Goal: Ask a question

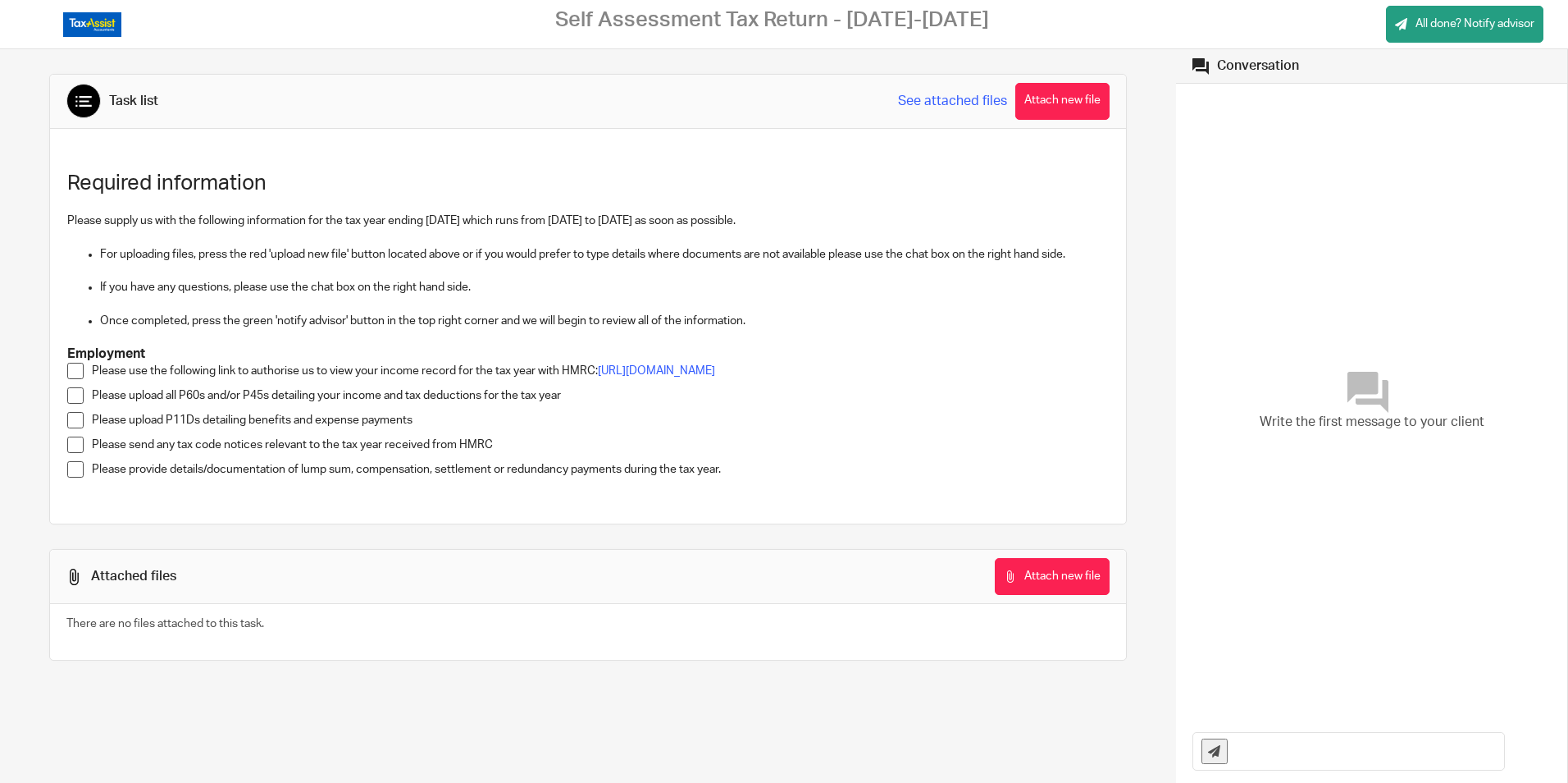
click at [78, 401] on span at bounding box center [75, 395] width 17 height 17
click at [1069, 100] on button "Attach new file" at bounding box center [1062, 100] width 94 height 36
click at [76, 428] on span at bounding box center [75, 420] width 17 height 17
click at [75, 478] on span at bounding box center [75, 469] width 17 height 17
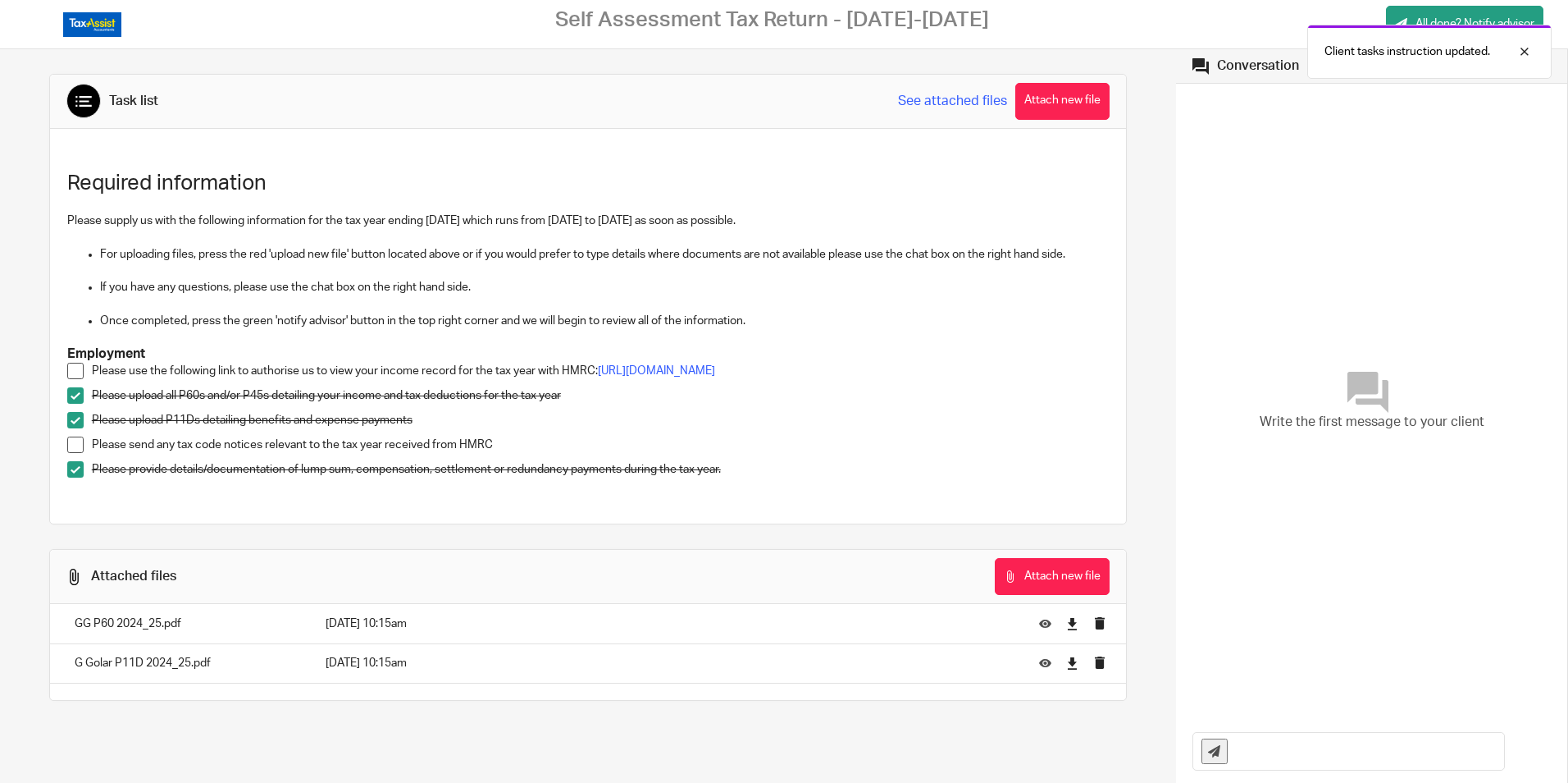
click at [1300, 745] on input "text" at bounding box center [1370, 750] width 268 height 36
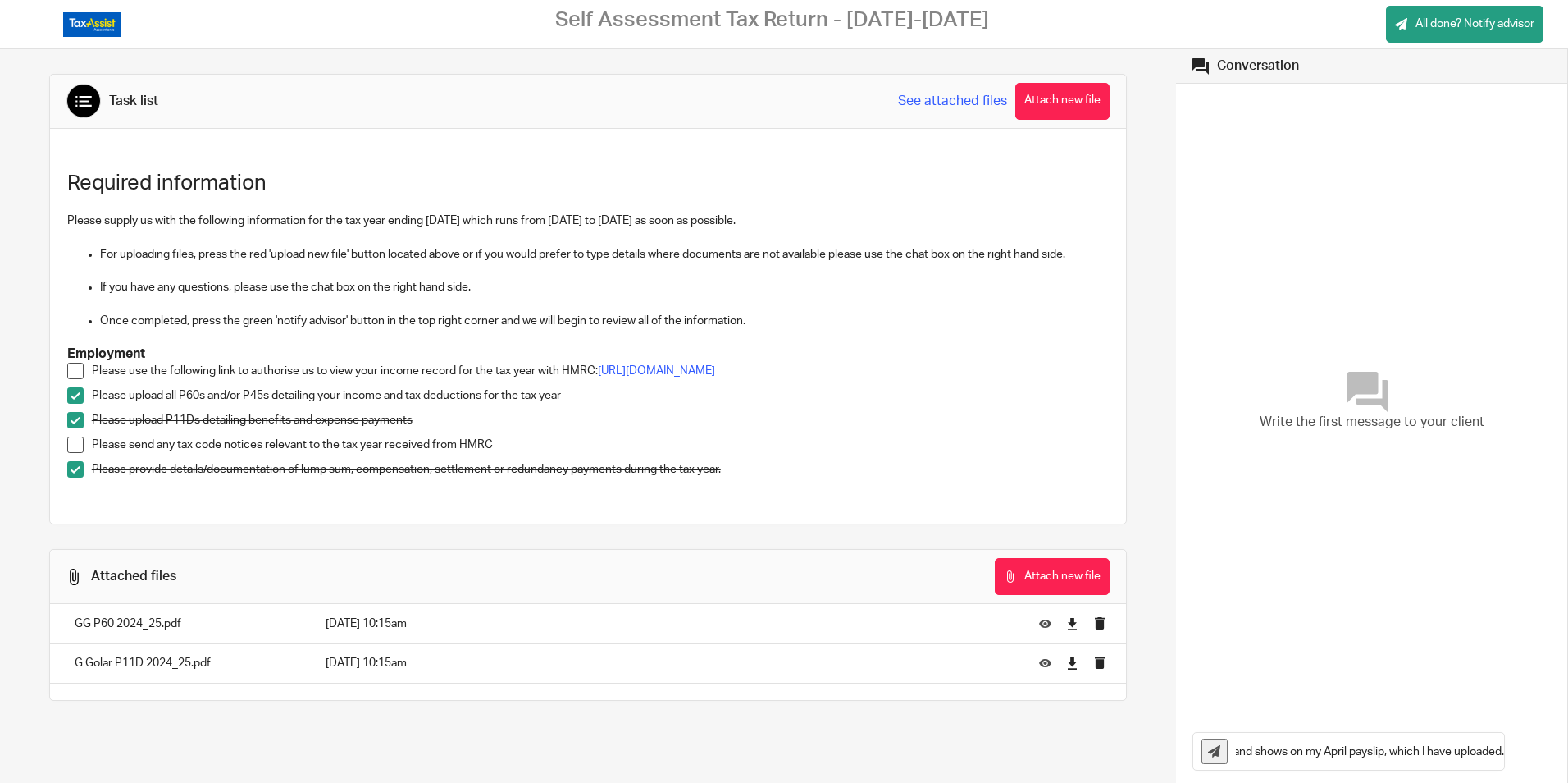
scroll to position [0, 1305]
type input "I received a bonus from my employer in [DATE], which relates to performance dur…"
click at [1208, 751] on icon at bounding box center [1214, 750] width 12 height 12
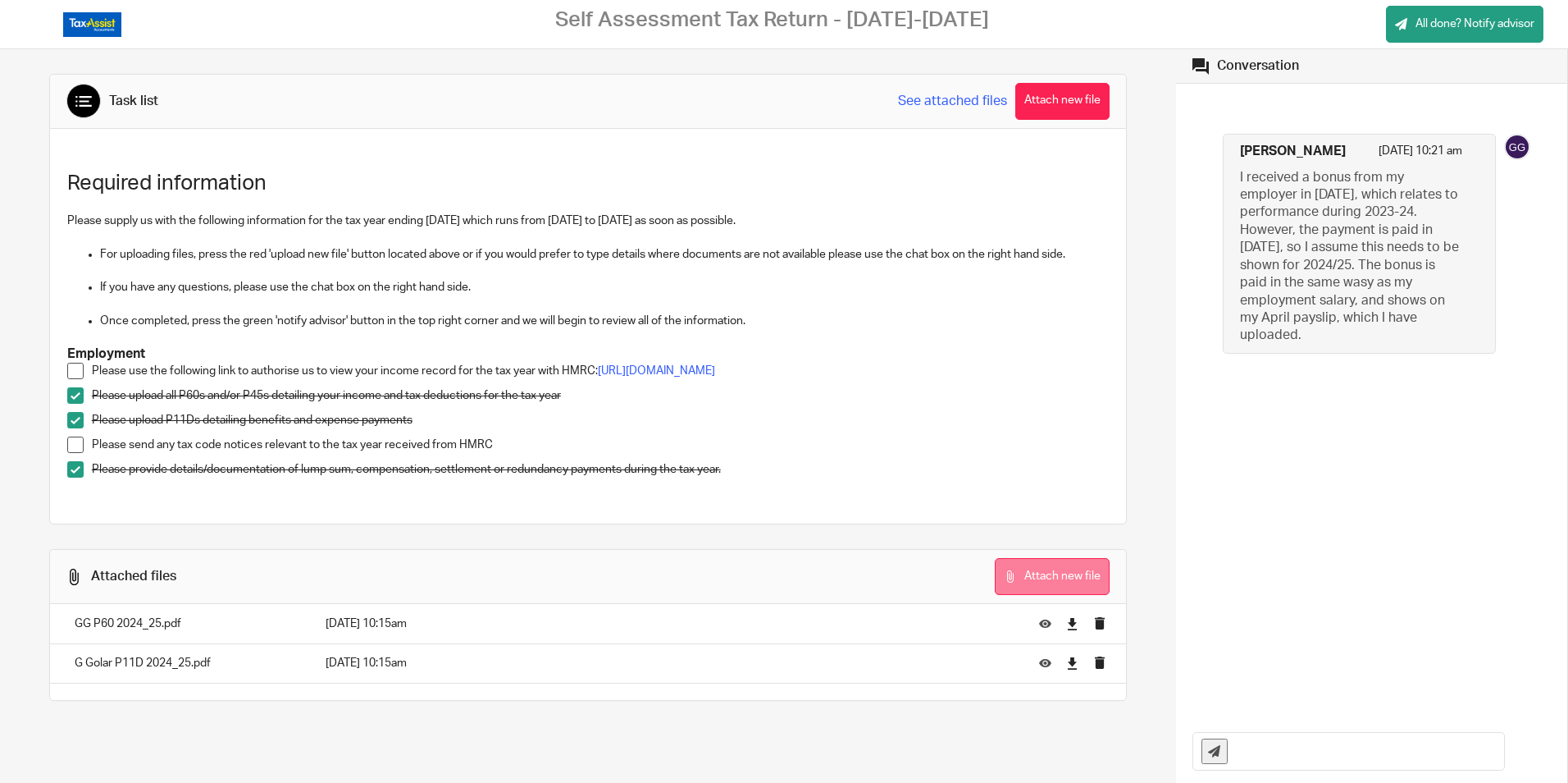
click at [1044, 588] on button "Attach new file" at bounding box center [1052, 576] width 115 height 36
click at [1031, 583] on button "Attach new file" at bounding box center [1052, 576] width 115 height 36
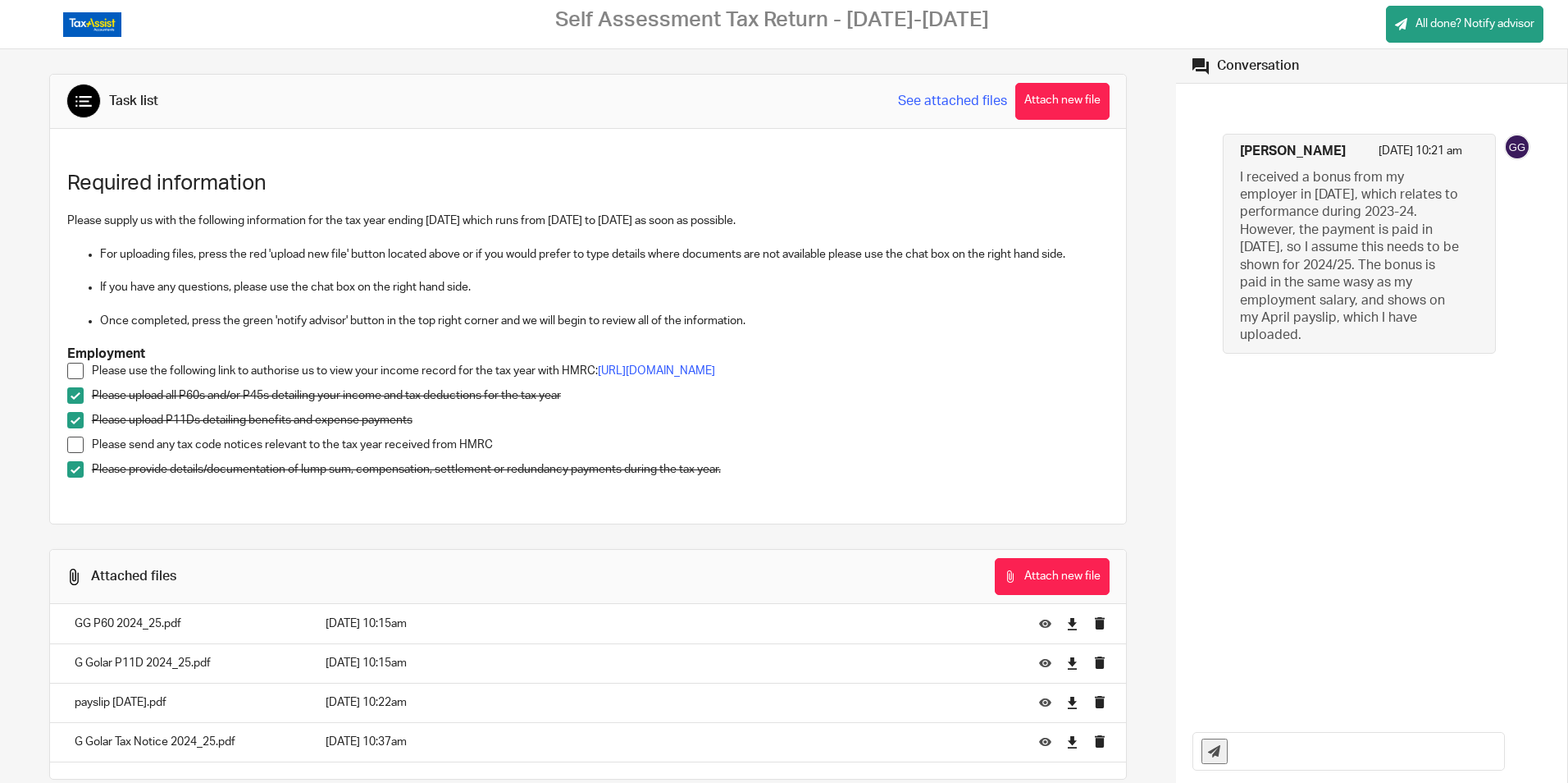
click at [70, 453] on span at bounding box center [75, 444] width 17 height 17
click at [668, 371] on link "[URL][DOMAIN_NAME]" at bounding box center [656, 371] width 117 height 12
click at [716, 367] on link "[URL][DOMAIN_NAME]" at bounding box center [656, 371] width 117 height 12
click at [74, 372] on span at bounding box center [75, 370] width 17 height 17
click at [1524, 55] on div at bounding box center [1512, 51] width 44 height 20
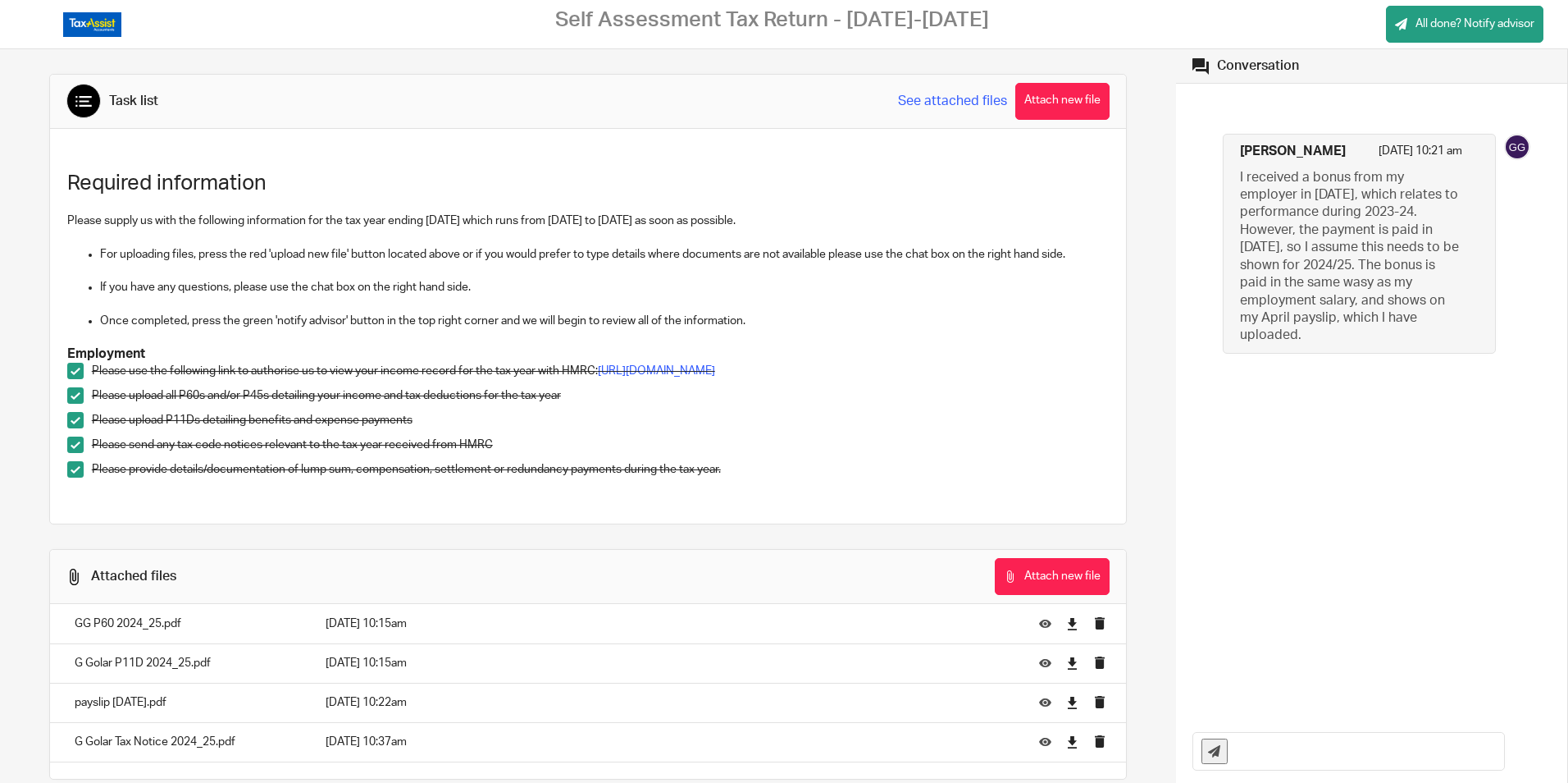
click at [1254, 750] on input "text" at bounding box center [1370, 750] width 268 height 36
type input "I have authorised Tax Assist to view my income record. Please let me know if th…"
click at [1208, 754] on icon at bounding box center [1214, 750] width 12 height 12
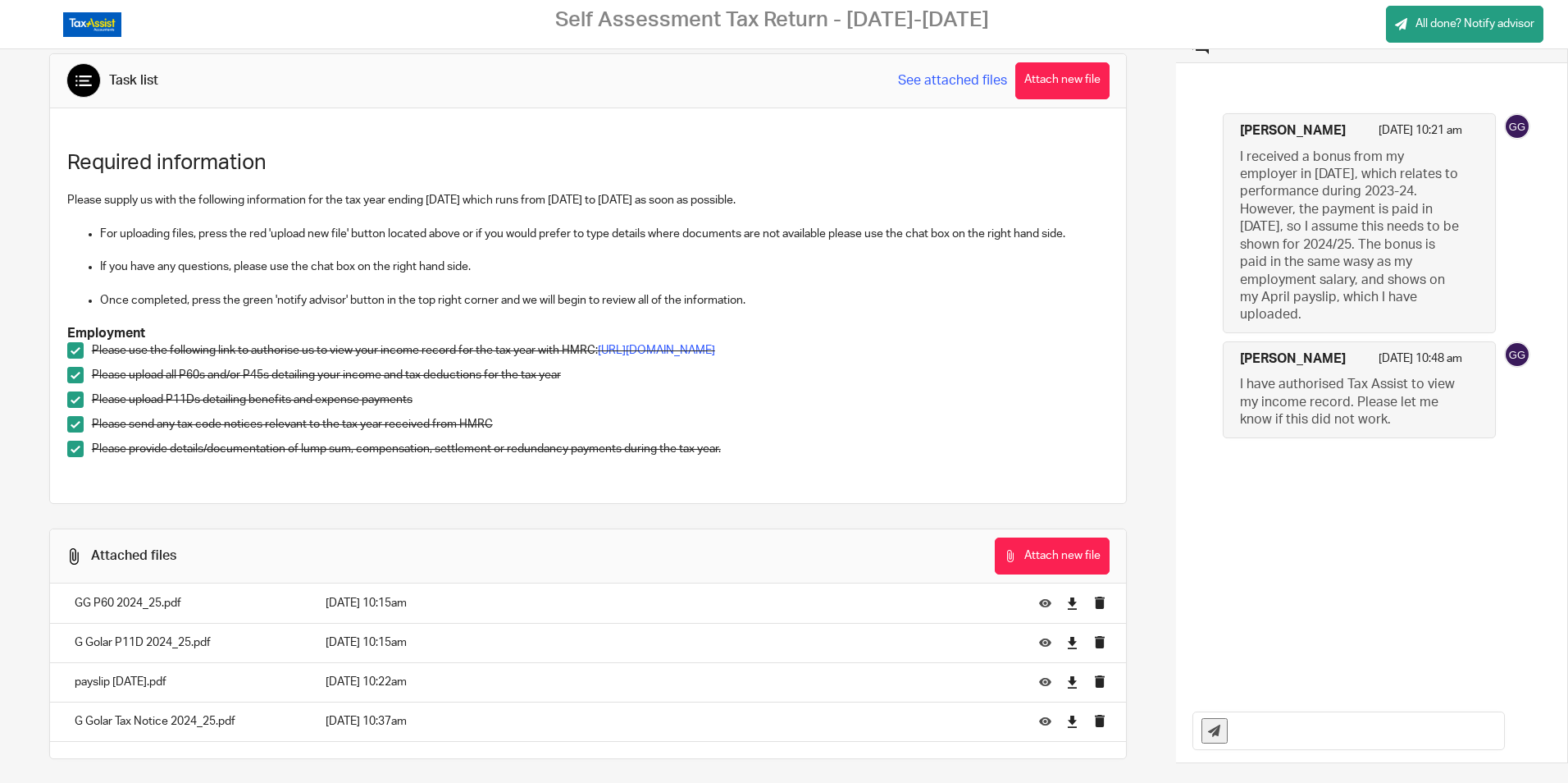
scroll to position [0, 0]
